Goal: Task Accomplishment & Management: Manage account settings

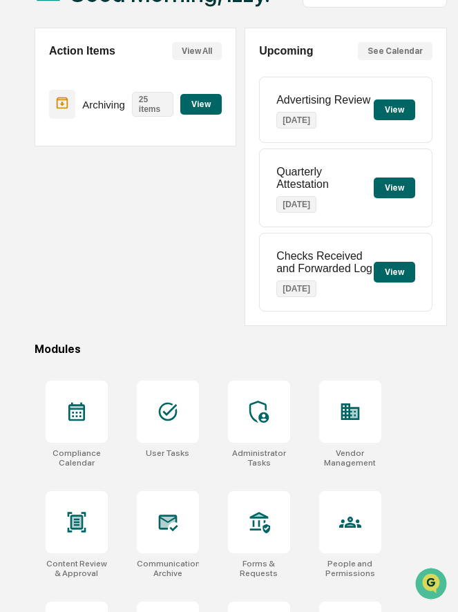
scroll to position [124, 0]
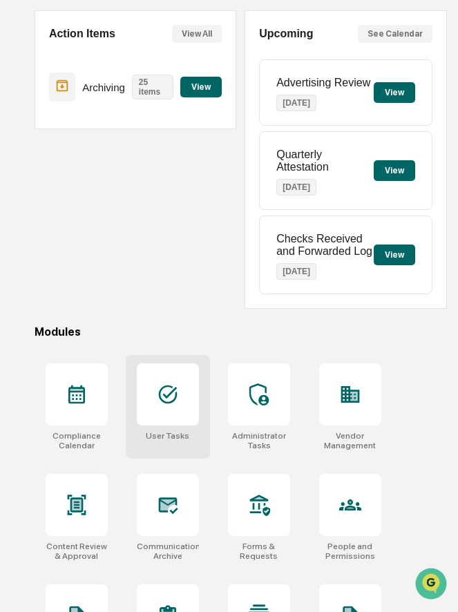
click at [164, 401] on icon at bounding box center [168, 394] width 22 height 22
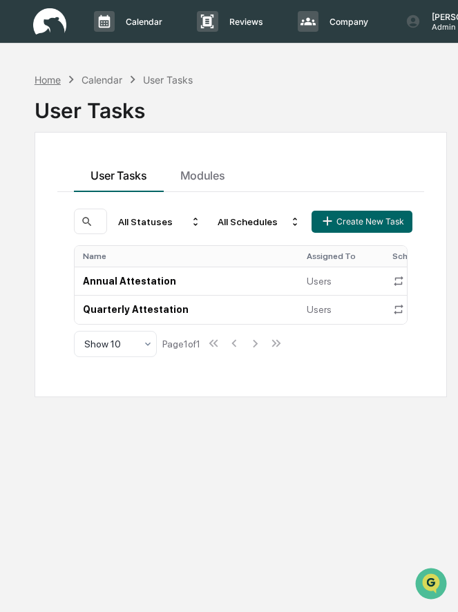
click at [51, 81] on div "Home" at bounding box center [48, 80] width 26 height 12
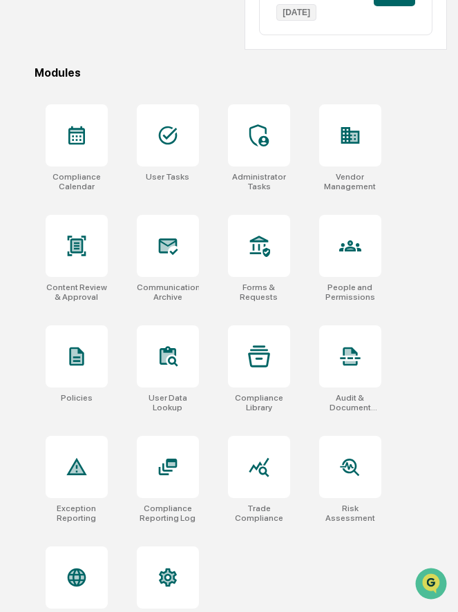
scroll to position [378, 0]
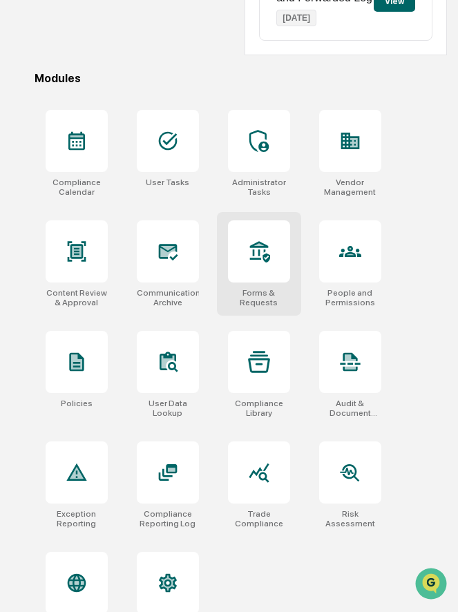
click at [255, 269] on div at bounding box center [259, 251] width 62 height 62
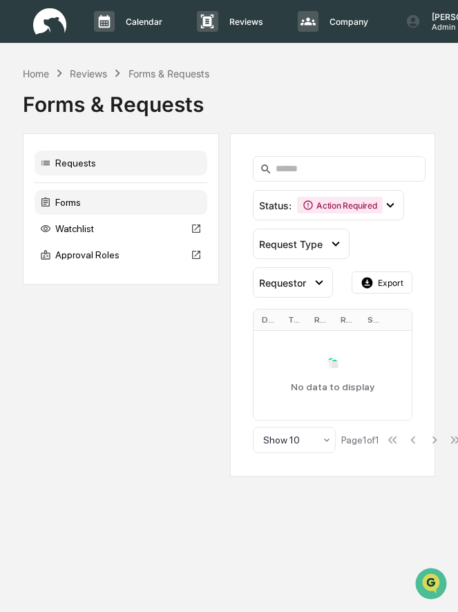
click at [115, 198] on div "Forms" at bounding box center [121, 202] width 173 height 25
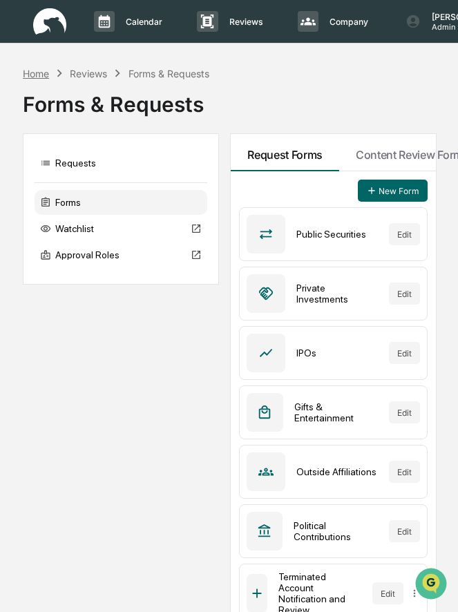
click at [36, 74] on div "Home" at bounding box center [36, 74] width 26 height 12
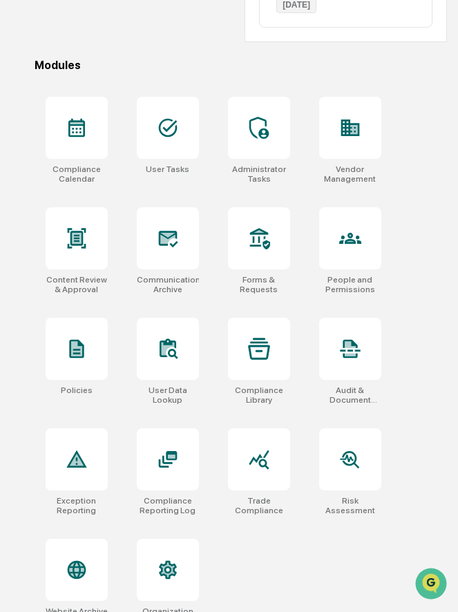
scroll to position [414, 0]
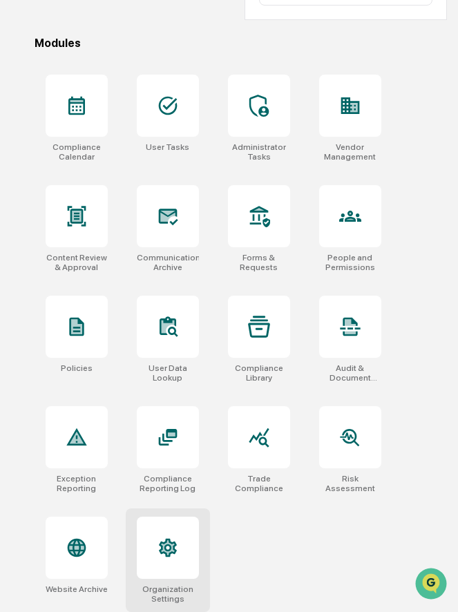
click at [167, 542] on icon at bounding box center [167, 547] width 13 height 15
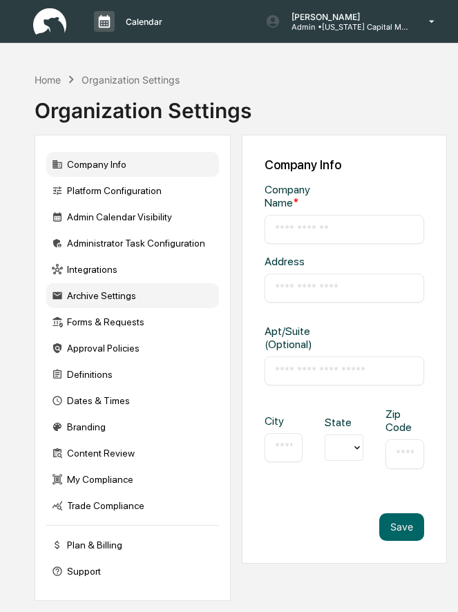
type input "**********"
type input "*********"
type input "*******"
type input "*****"
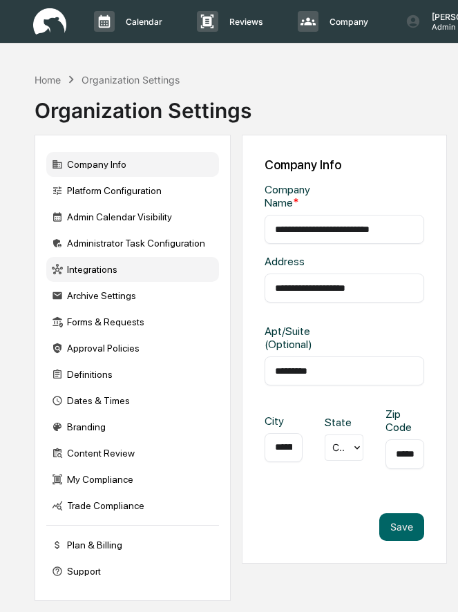
click at [104, 268] on div "Integrations" at bounding box center [132, 269] width 173 height 25
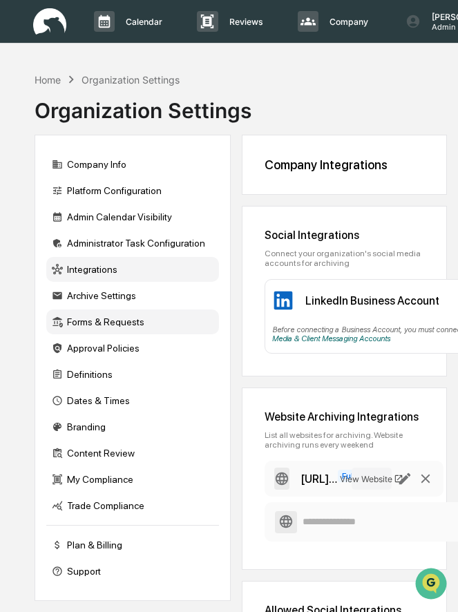
click at [101, 332] on div "Forms & Requests" at bounding box center [132, 321] width 173 height 25
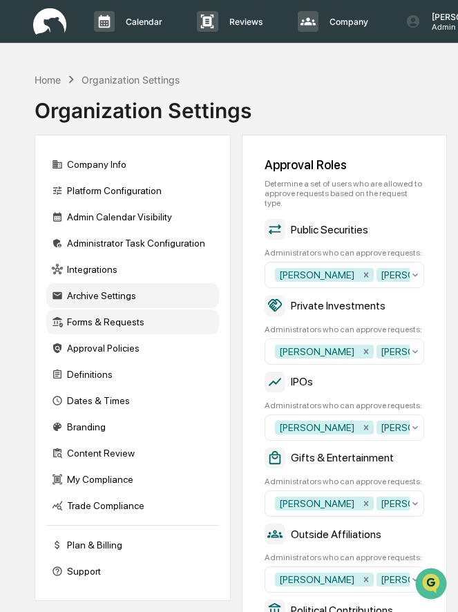
click at [108, 304] on div "Archive Settings" at bounding box center [132, 295] width 173 height 25
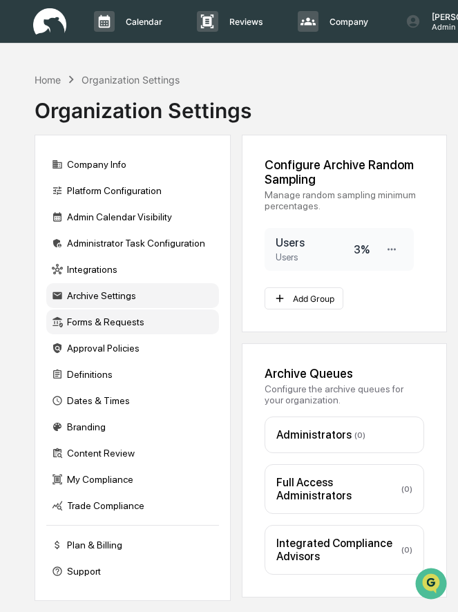
click at [100, 325] on div "Forms & Requests" at bounding box center [132, 321] width 173 height 25
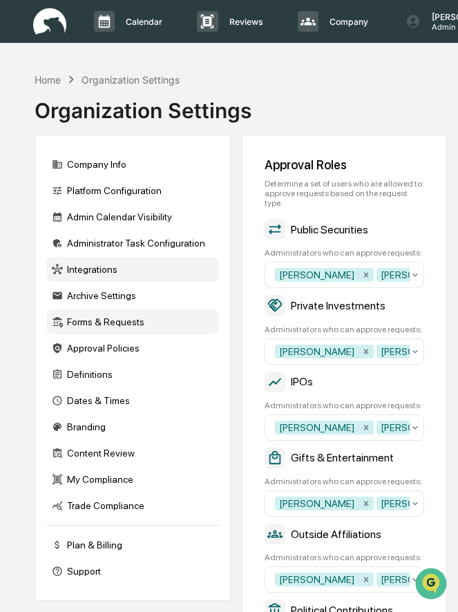
click at [97, 275] on div "Integrations" at bounding box center [132, 269] width 173 height 25
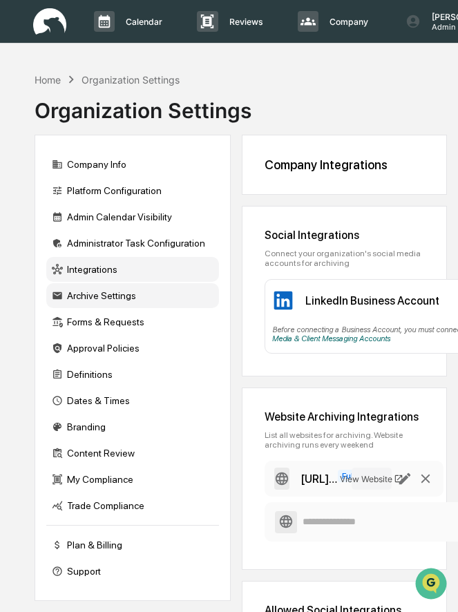
click at [103, 299] on div "Archive Settings" at bounding box center [132, 295] width 173 height 25
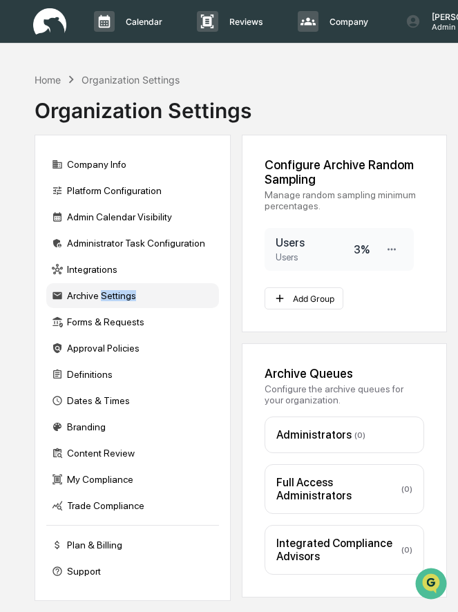
click at [103, 299] on div "Archive Settings" at bounding box center [132, 295] width 173 height 25
click at [360, 253] on div "3 %" at bounding box center [362, 249] width 16 height 13
click at [358, 250] on div "3 %" at bounding box center [362, 249] width 16 height 13
click at [389, 251] on icon at bounding box center [391, 249] width 13 height 13
click at [343, 273] on div "Edit" at bounding box center [347, 272] width 110 height 24
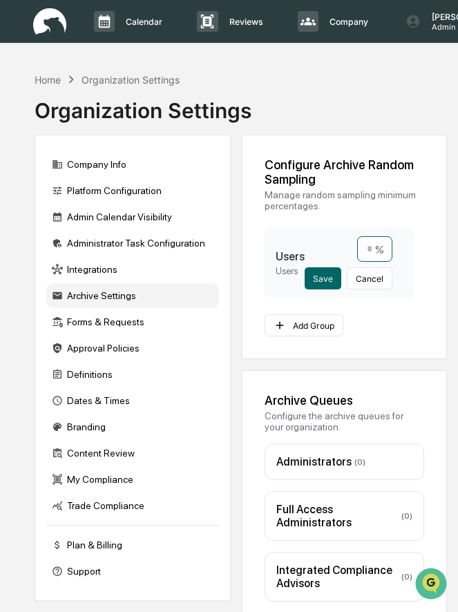
click at [372, 254] on input "*" at bounding box center [374, 249] width 35 height 26
type input "**"
click at [328, 279] on button "Save" at bounding box center [323, 278] width 37 height 22
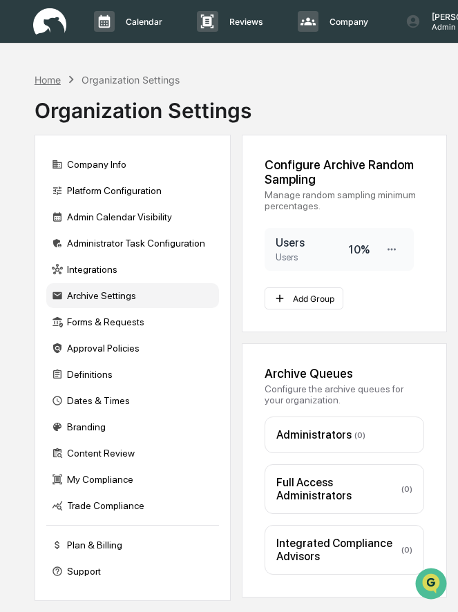
click at [50, 79] on div "Home" at bounding box center [48, 80] width 26 height 12
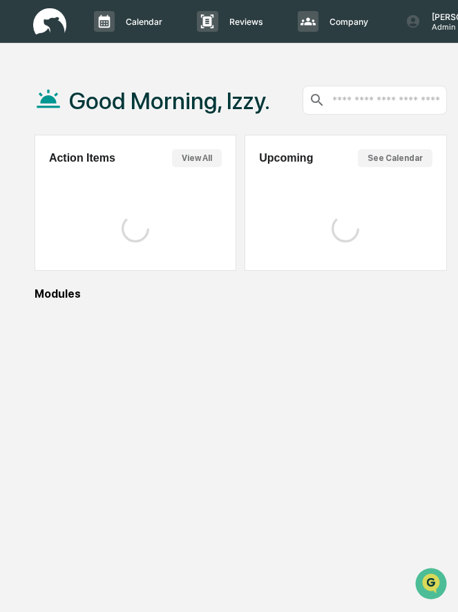
click at [50, 79] on div "Good Morning, Izzy." at bounding box center [153, 100] width 236 height 69
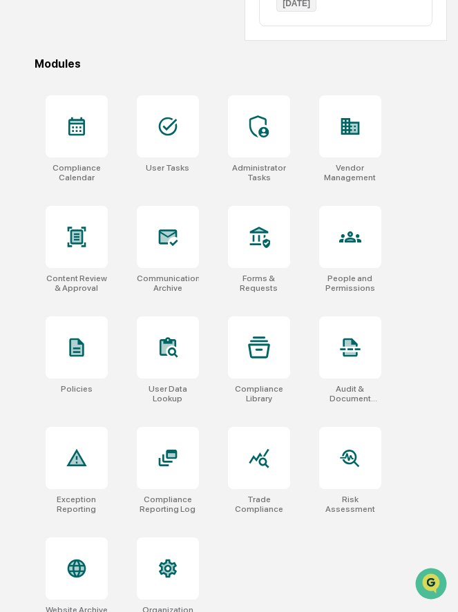
scroll to position [414, 0]
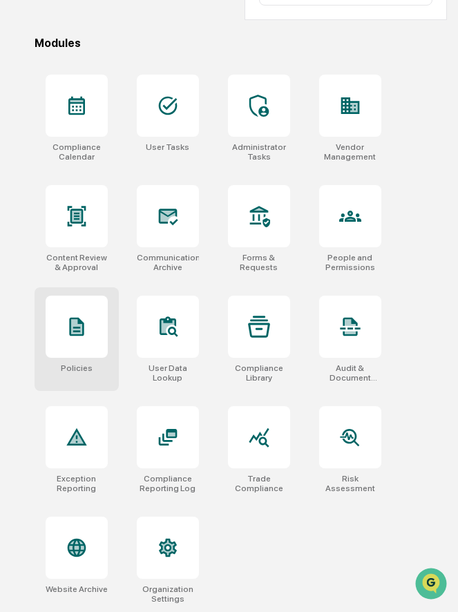
click at [64, 336] on div at bounding box center [77, 327] width 62 height 62
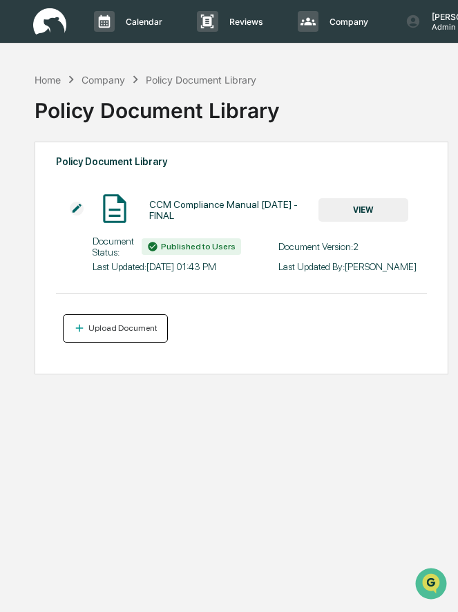
click at [90, 333] on div "Upload Document" at bounding box center [122, 328] width 72 height 10
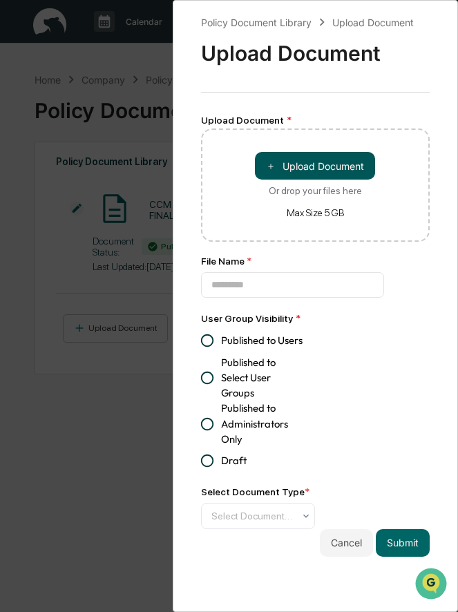
click at [313, 157] on button "＋ Upload Document" at bounding box center [315, 166] width 120 height 28
click at [150, 435] on div "Policy Document Library Upload Document Upload Document Upload Document * ＋ Upl…" at bounding box center [229, 306] width 458 height 612
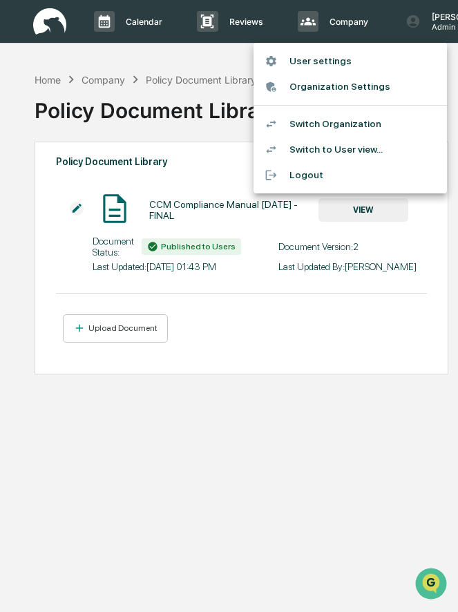
click at [334, 124] on li "Switch Organization" at bounding box center [349, 124] width 193 height 26
